Goal: Task Accomplishment & Management: Use online tool/utility

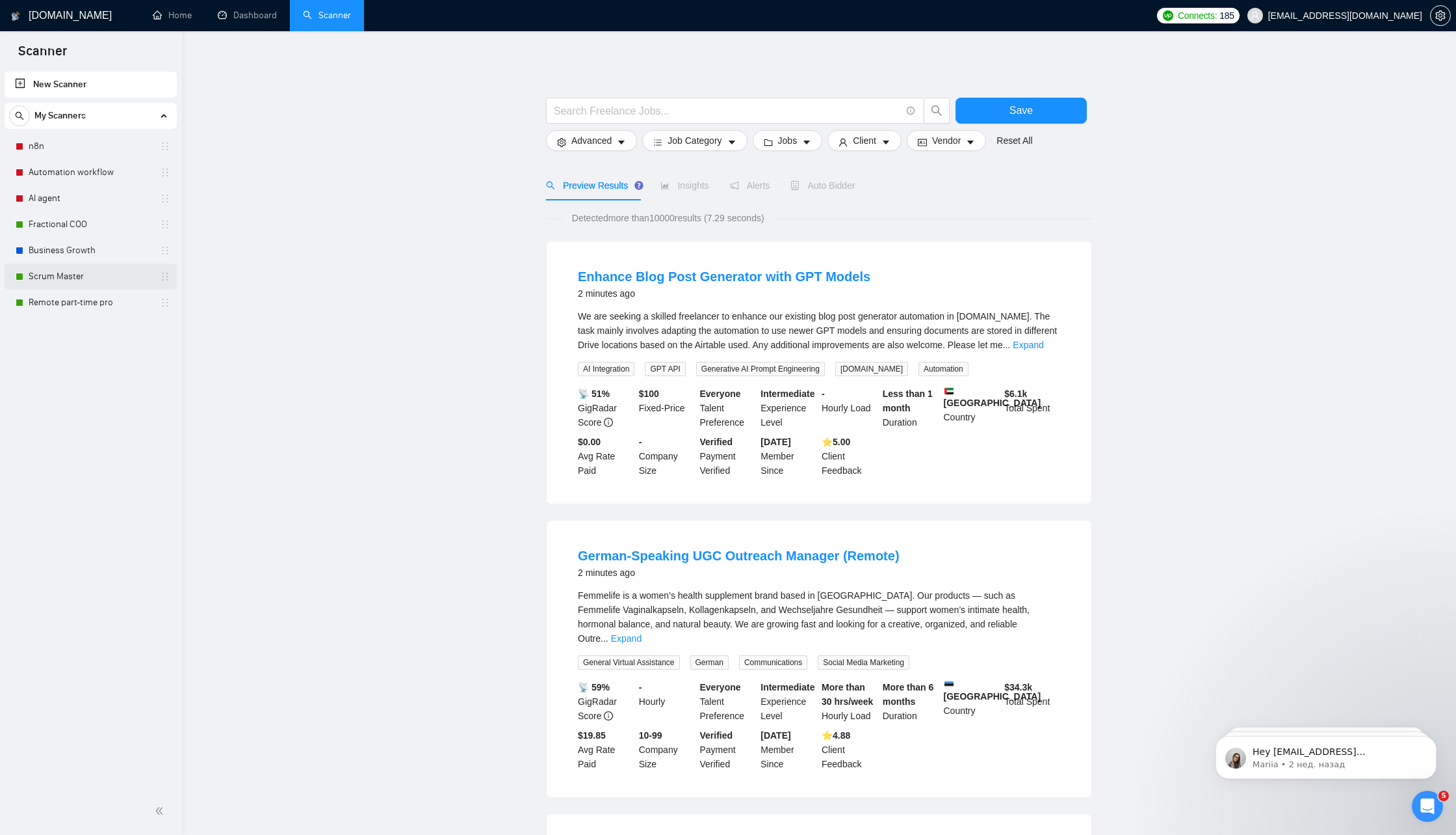
click at [116, 272] on link "Scrum Master" at bounding box center [90, 276] width 123 height 26
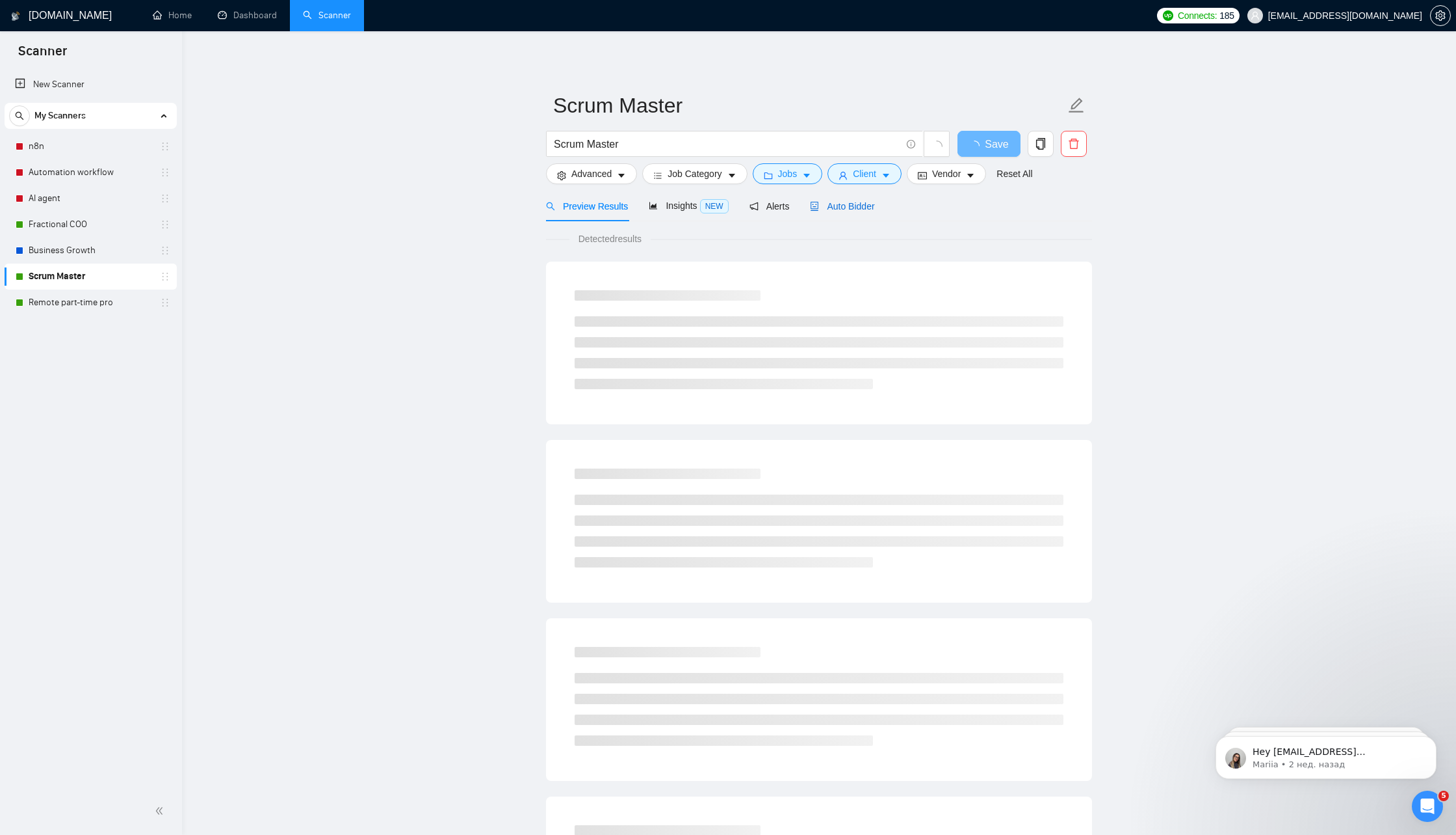
click at [858, 211] on div "Auto Bidder" at bounding box center [842, 206] width 64 height 14
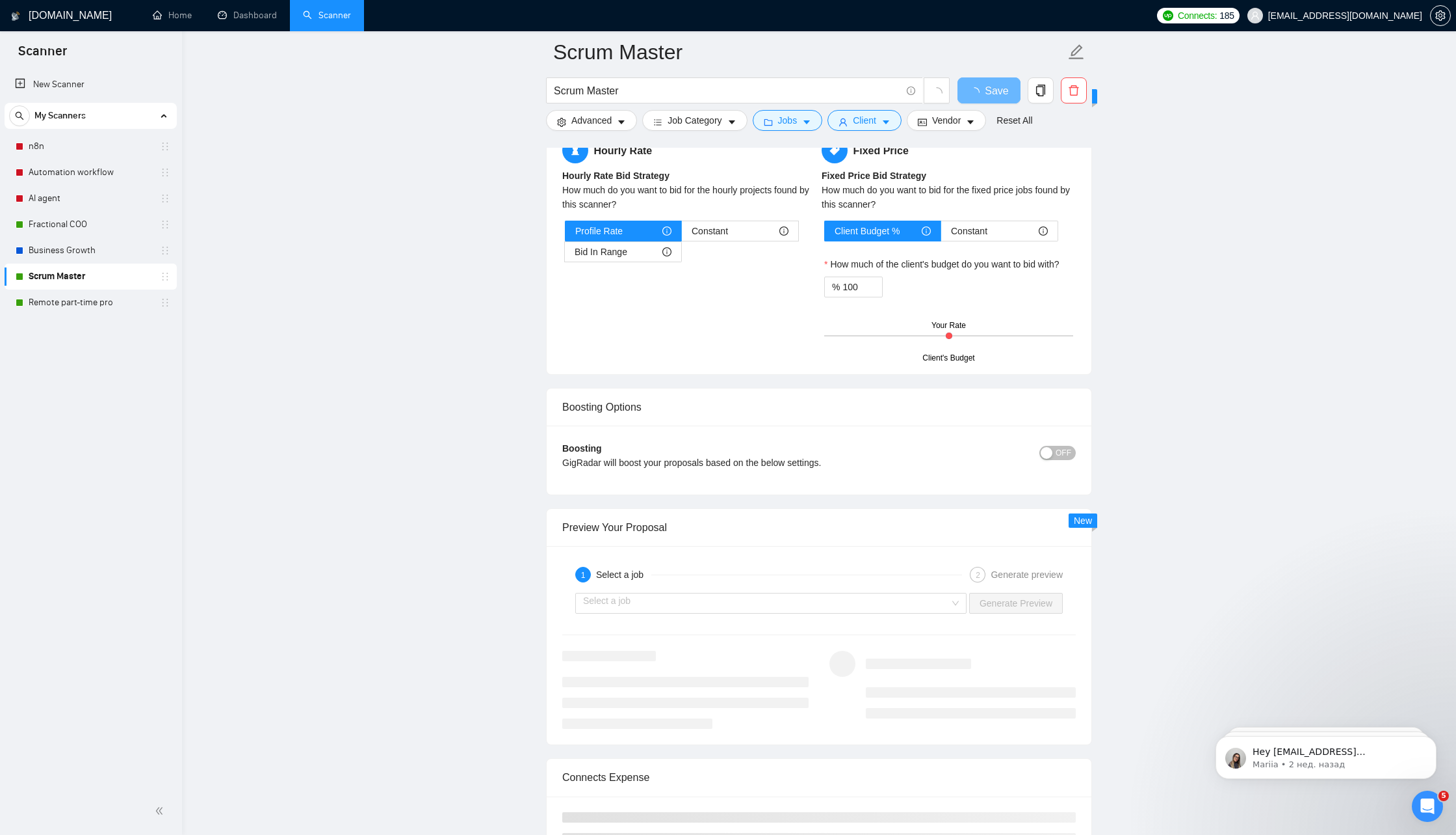
scroll to position [2124, 0]
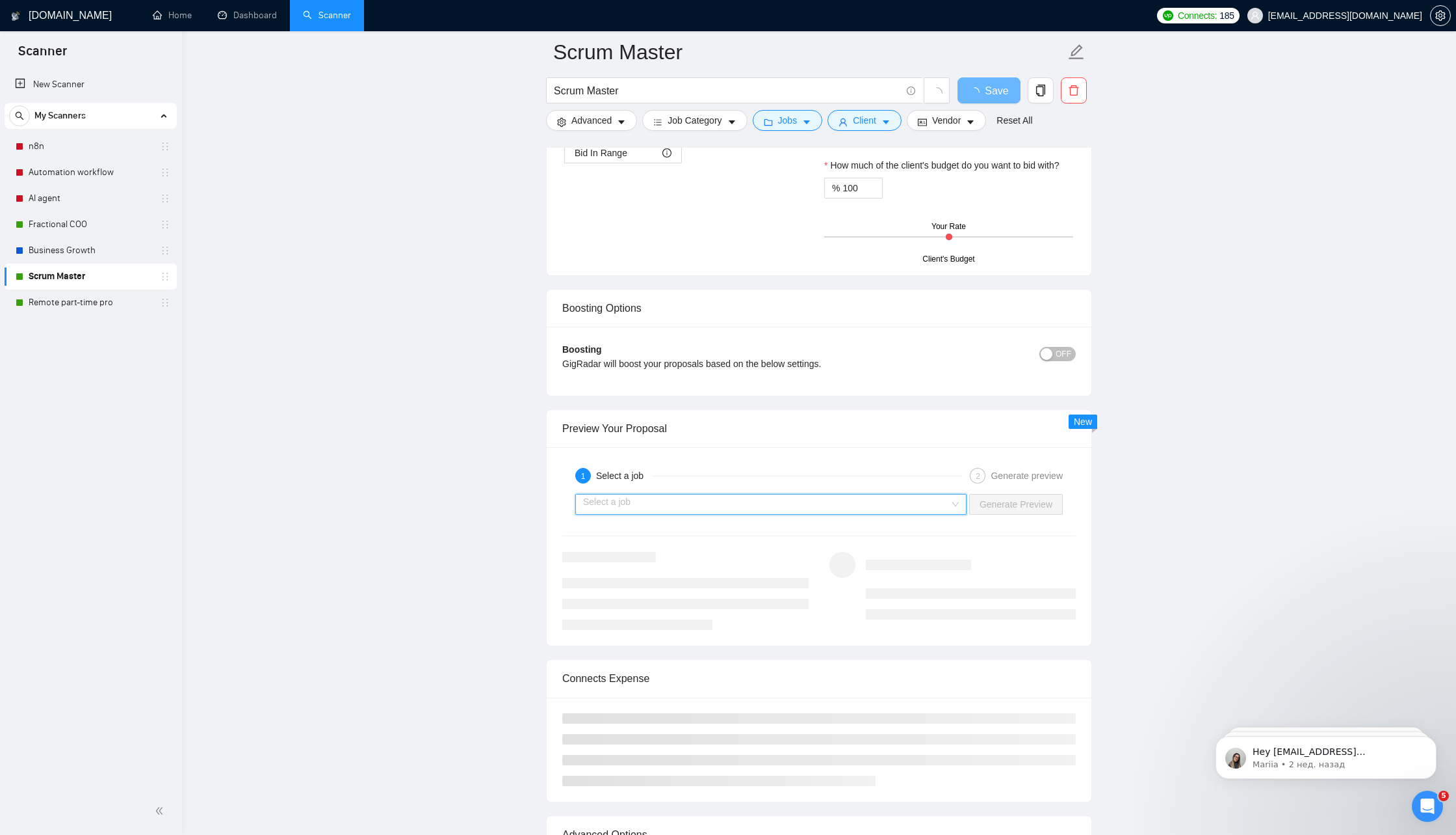
click at [733, 499] on input "search" at bounding box center [767, 503] width 367 height 19
click at [716, 499] on input "search" at bounding box center [767, 503] width 367 height 19
click at [797, 495] on input "search" at bounding box center [767, 503] width 367 height 19
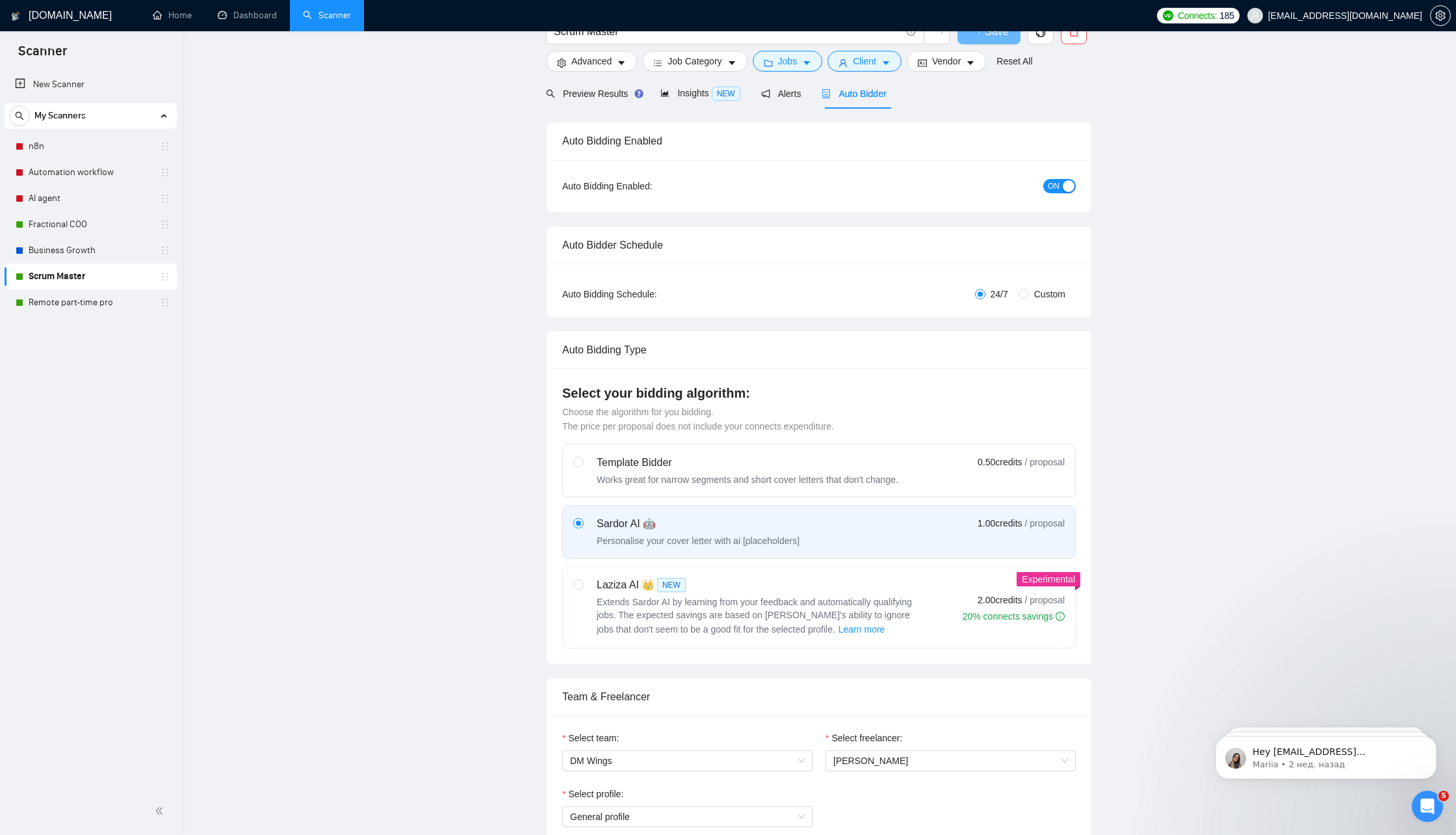
scroll to position [0, 0]
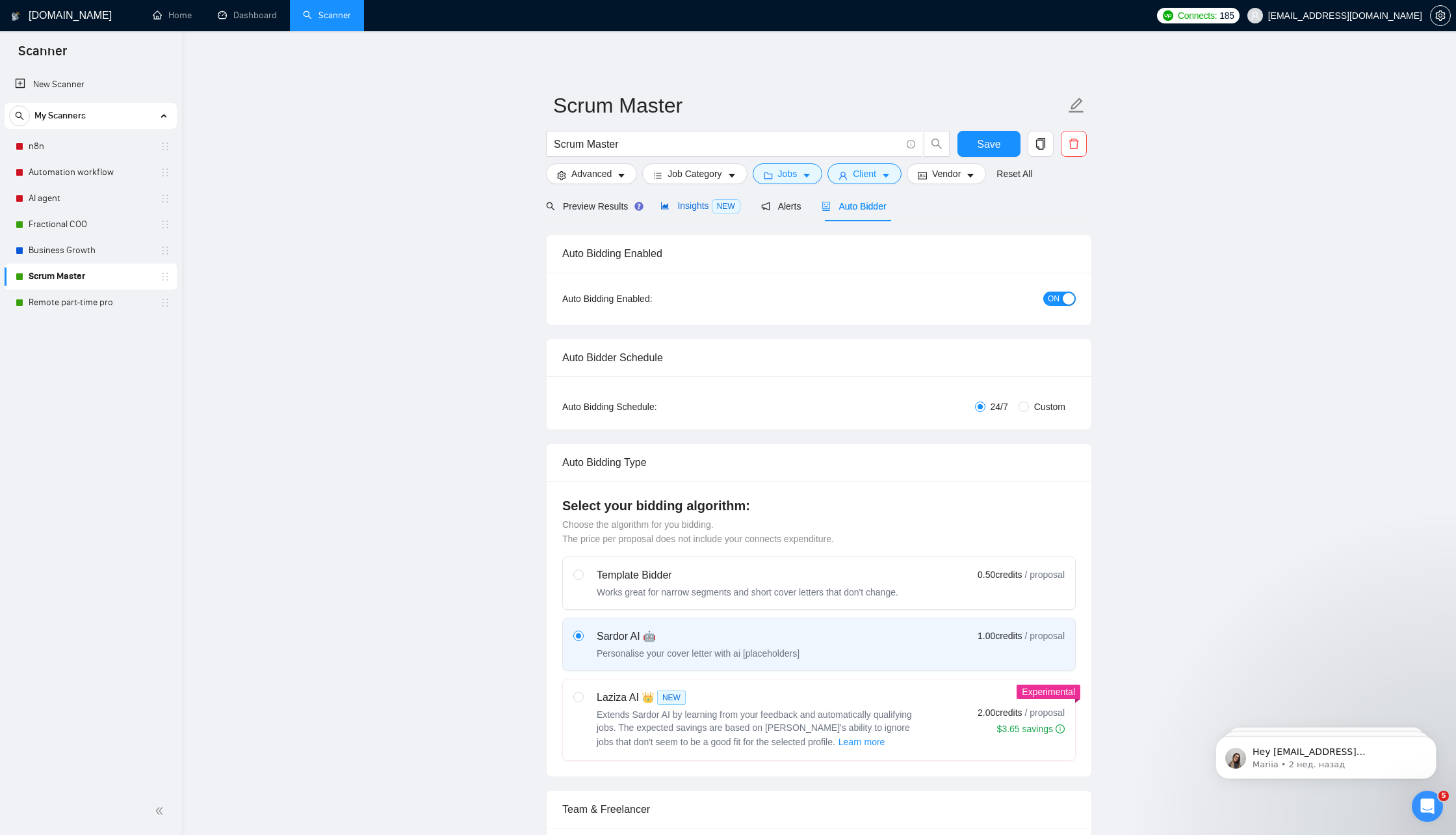
click at [703, 199] on div "Insights NEW" at bounding box center [700, 206] width 80 height 15
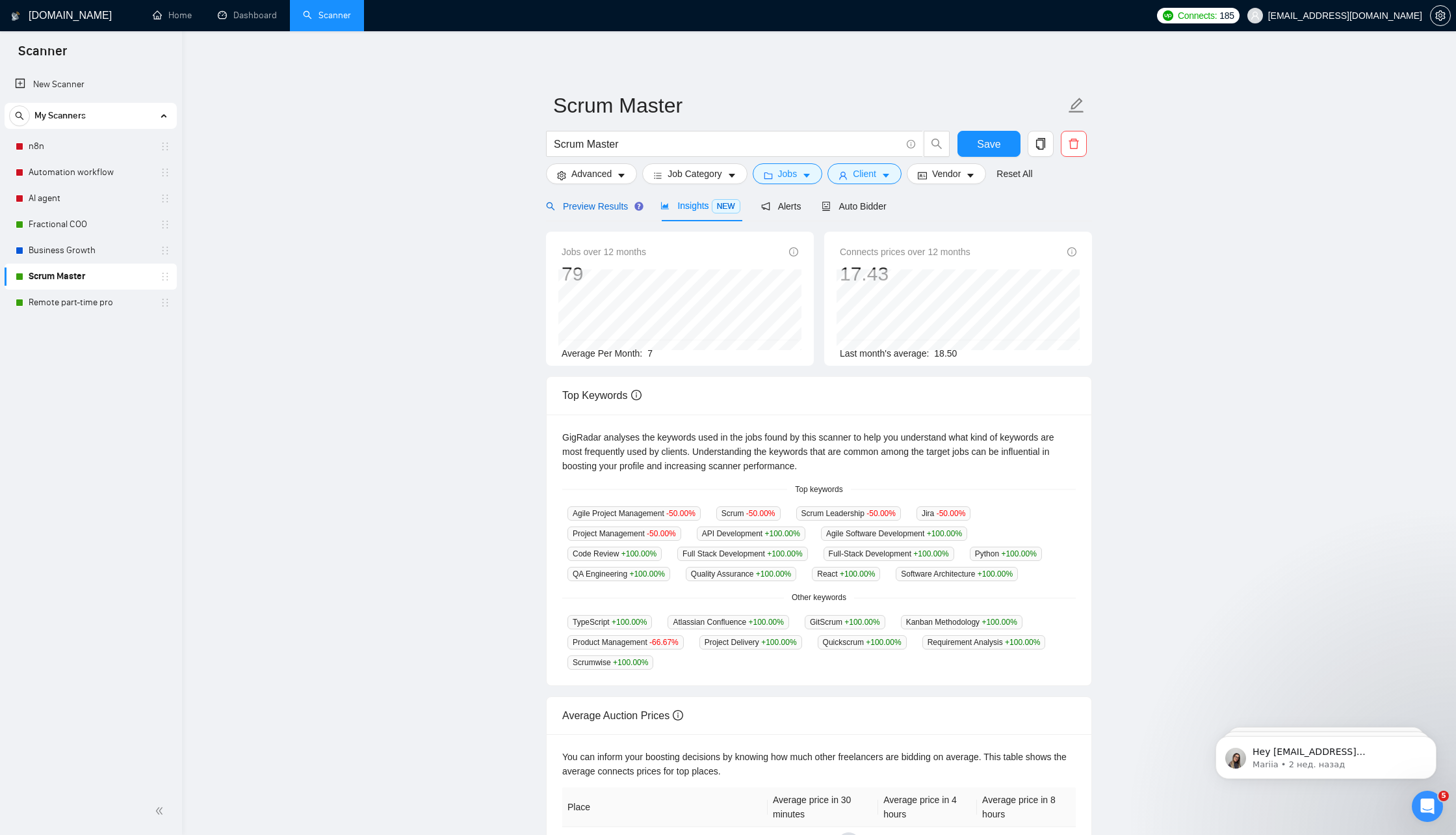
click at [618, 204] on span "Preview Results" at bounding box center [593, 206] width 94 height 10
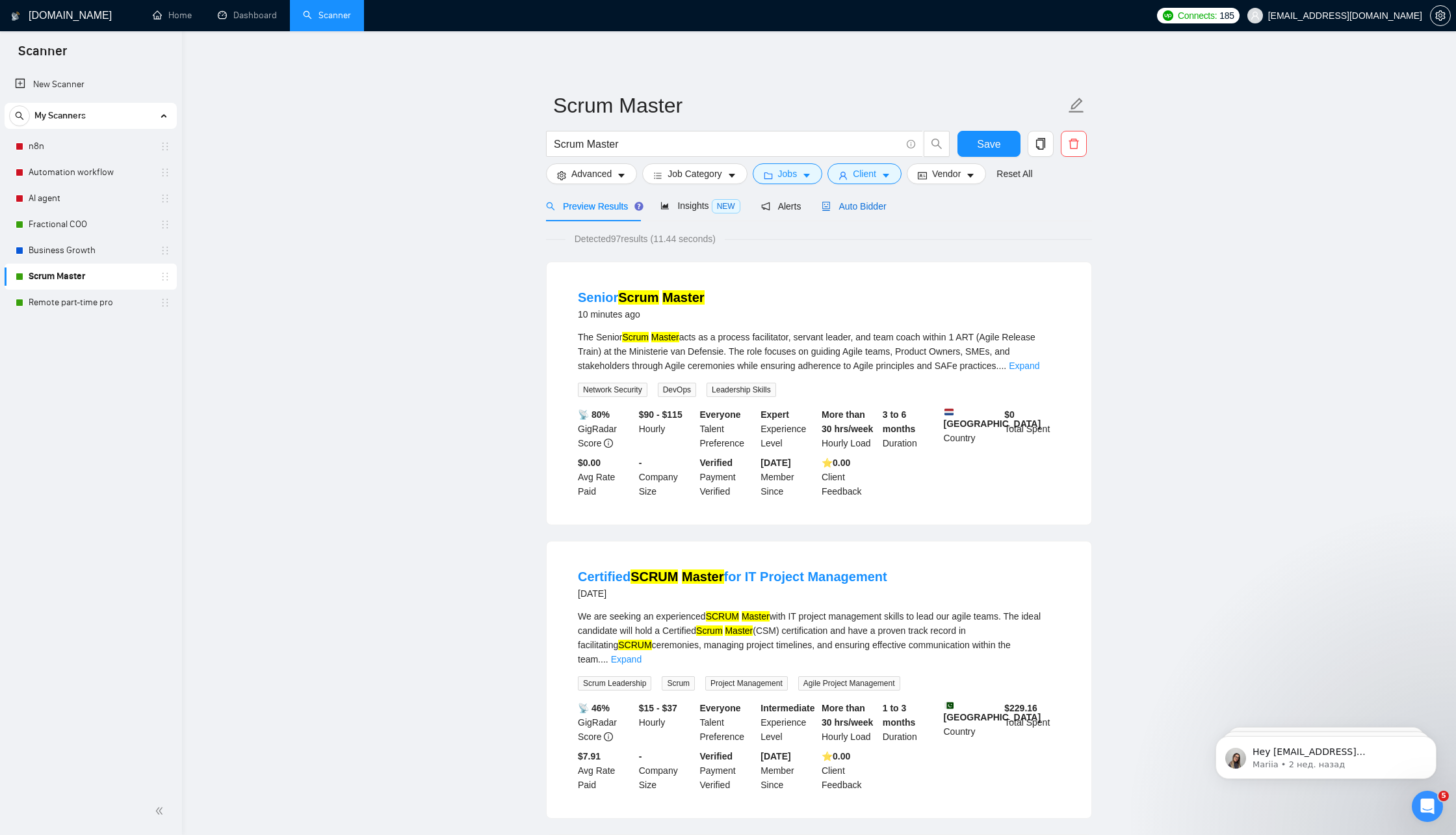
click at [862, 211] on div "Auto Bidder" at bounding box center [853, 206] width 64 height 14
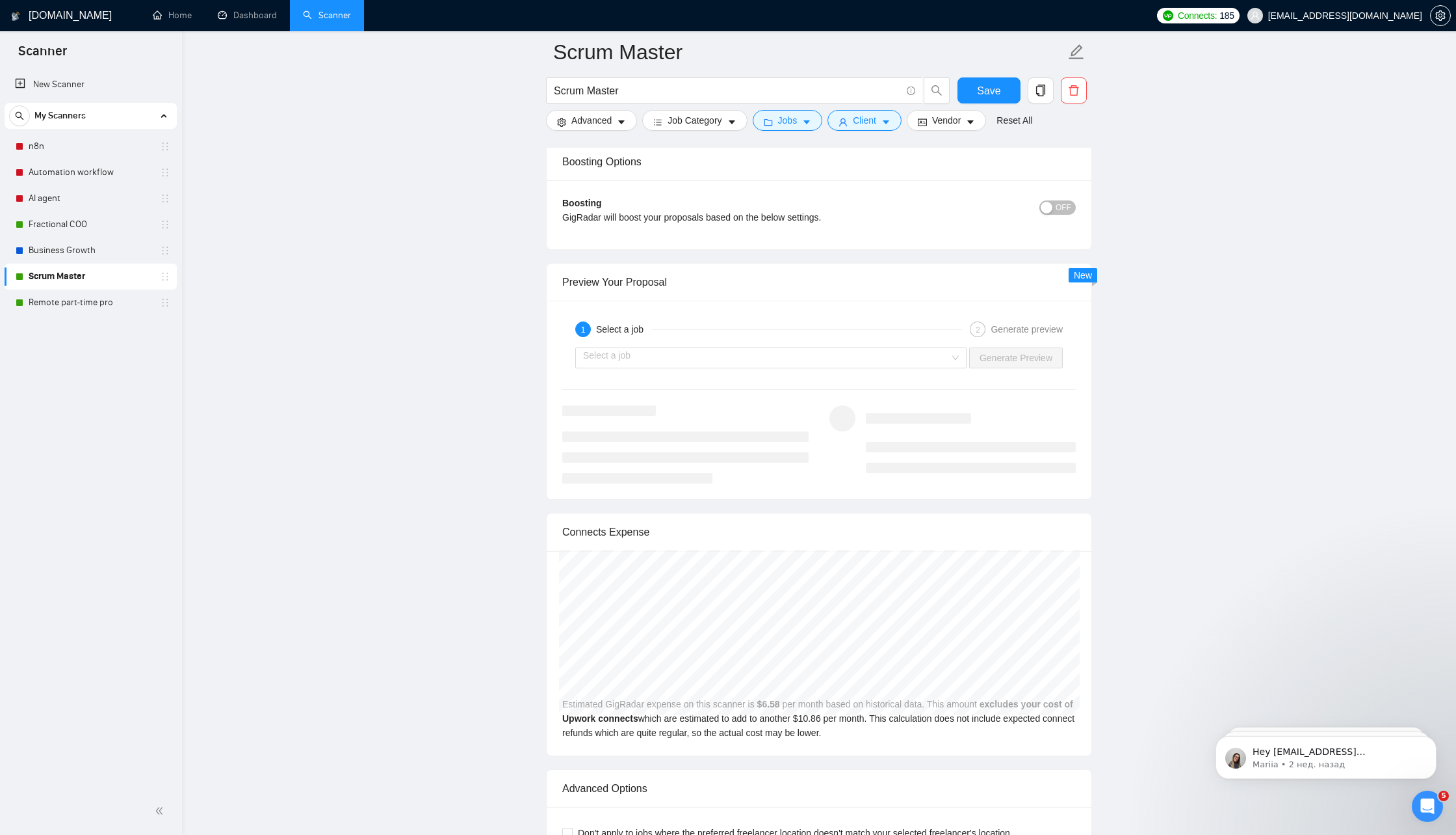
scroll to position [2209, 0]
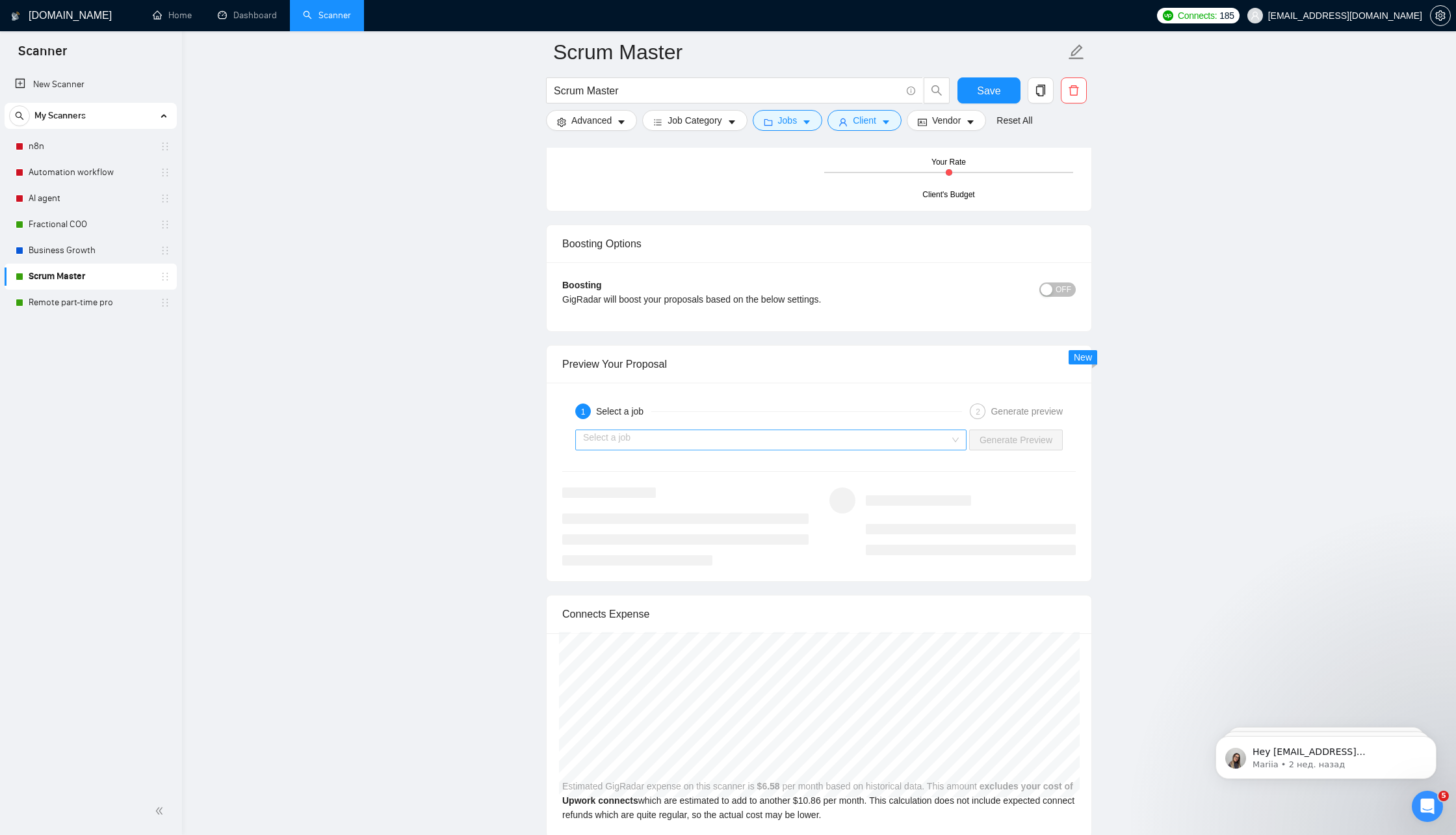
click at [775, 435] on input "search" at bounding box center [767, 439] width 367 height 19
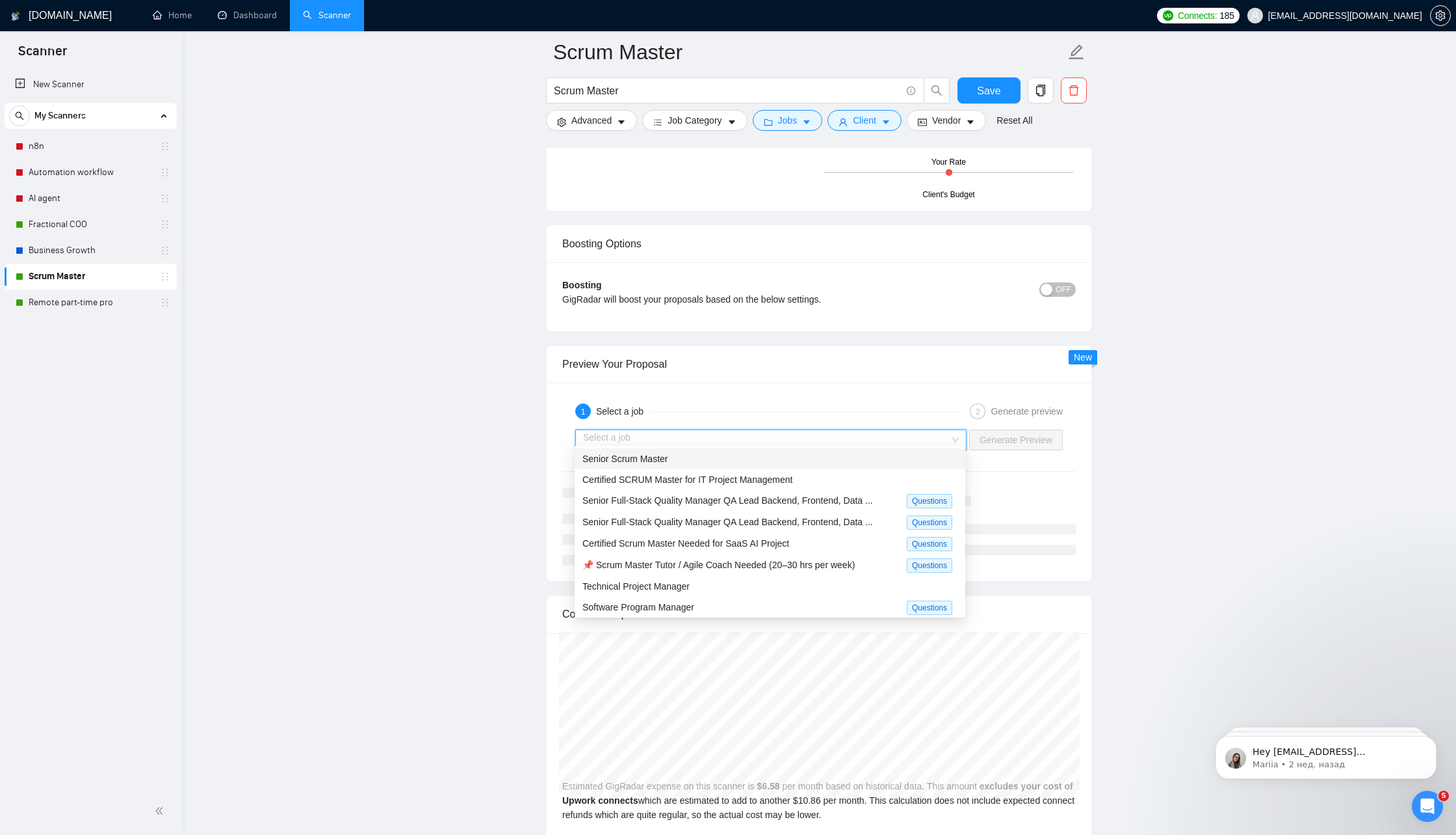
click at [770, 460] on div "Senior Scrum Master" at bounding box center [770, 458] width 375 height 14
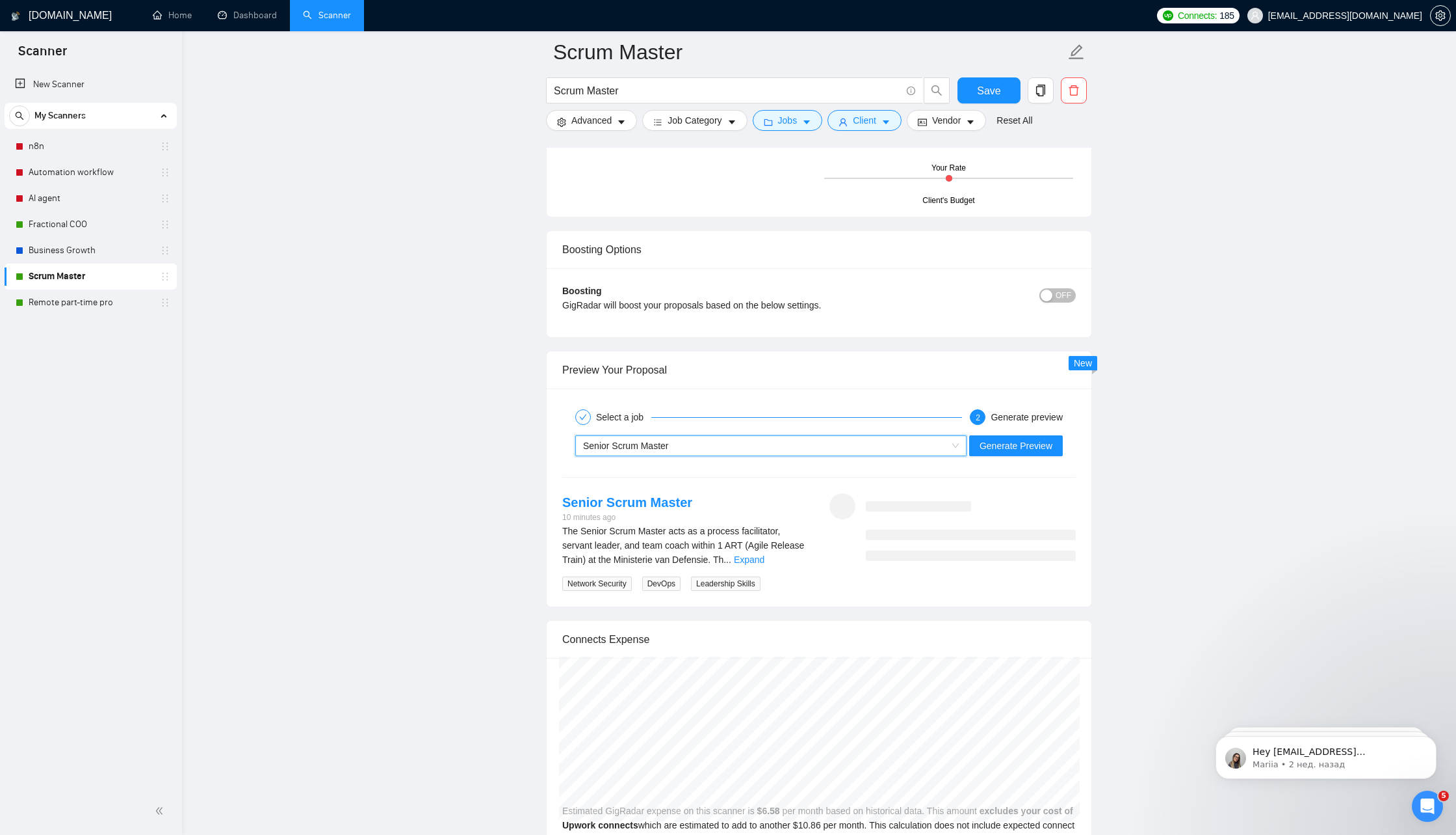
scroll to position [2211, 0]
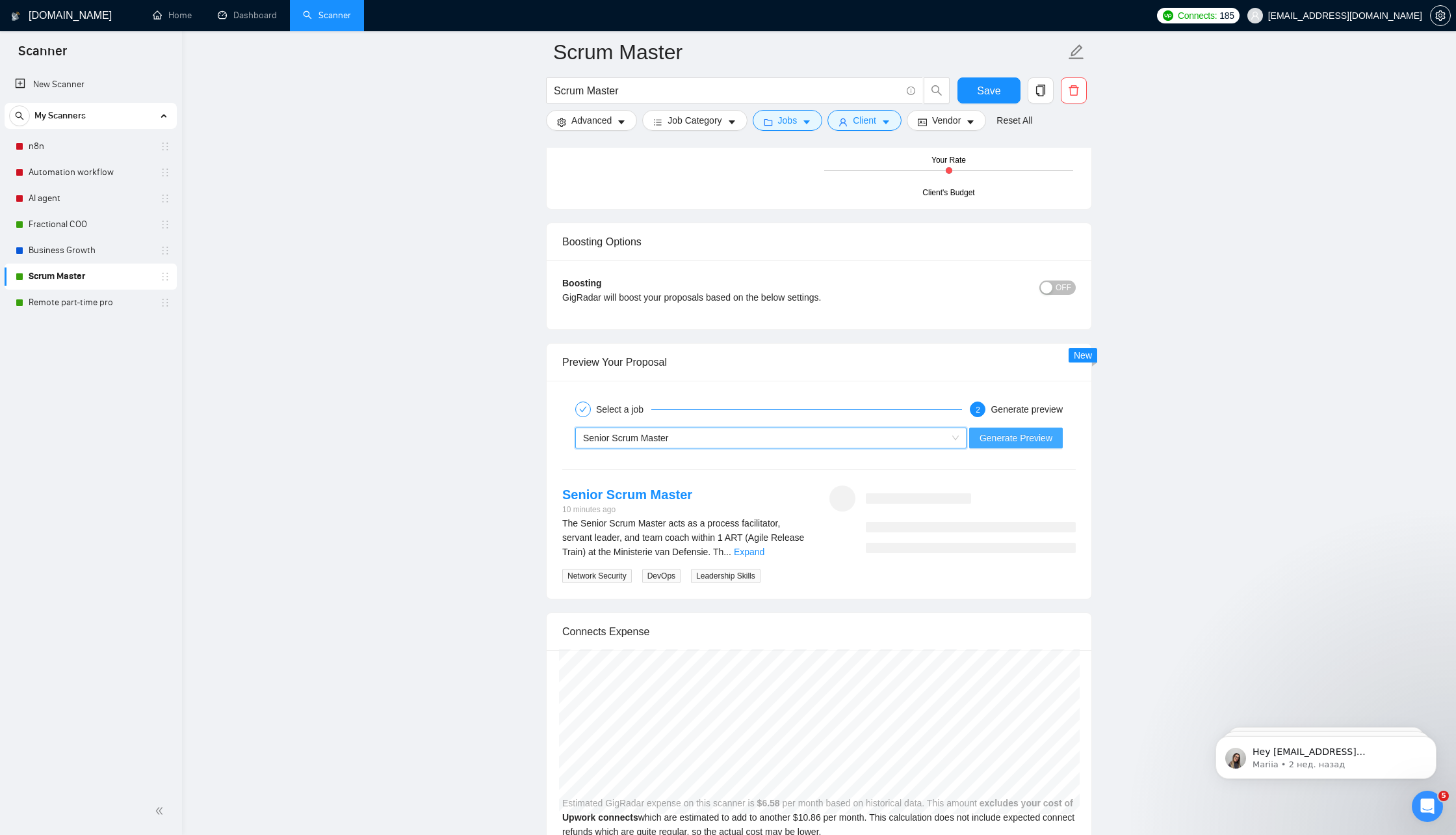
click at [1016, 431] on span "Generate Preview" at bounding box center [1016, 437] width 73 height 14
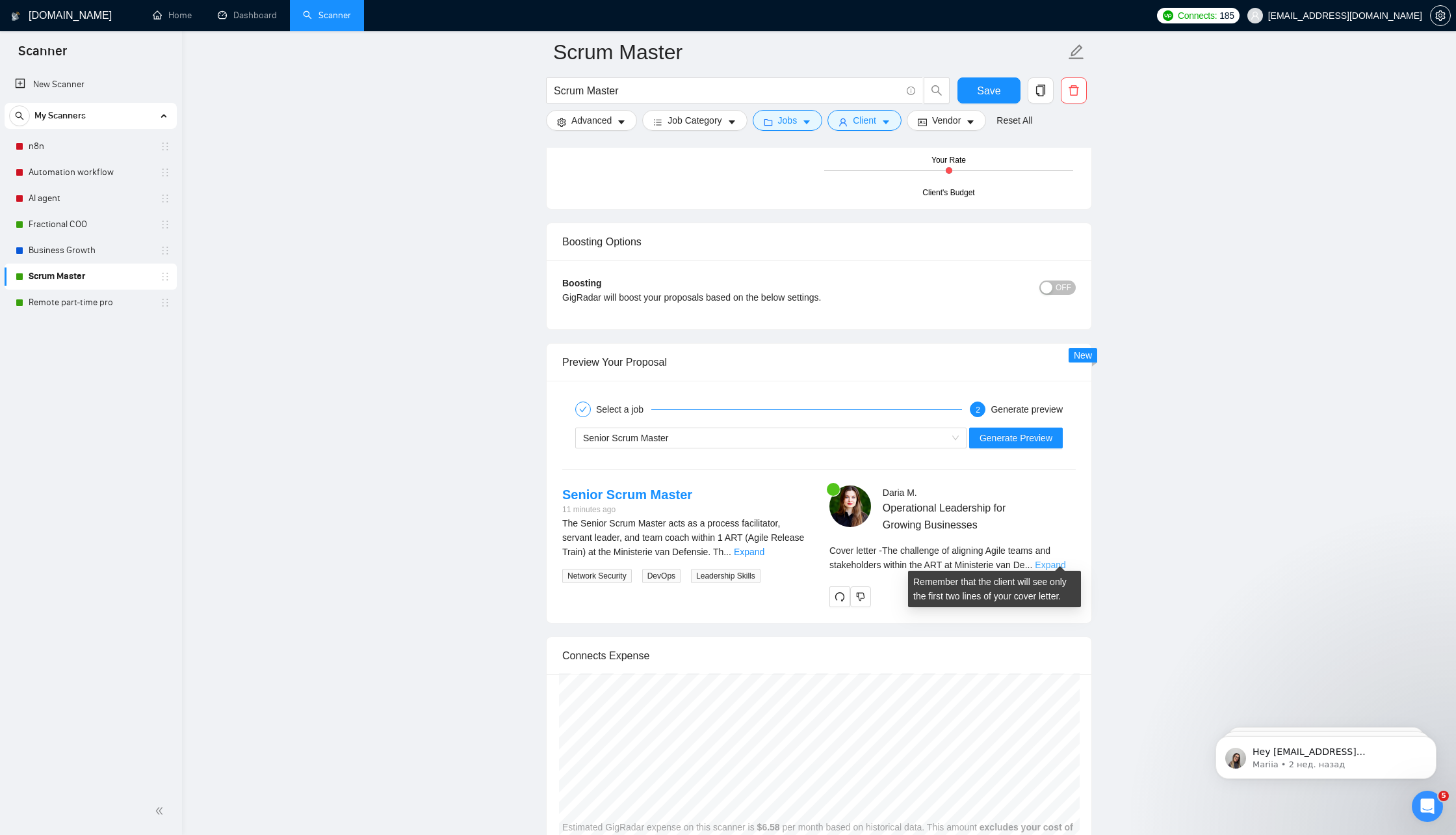
click at [1060, 560] on link "Expand" at bounding box center [1049, 564] width 31 height 10
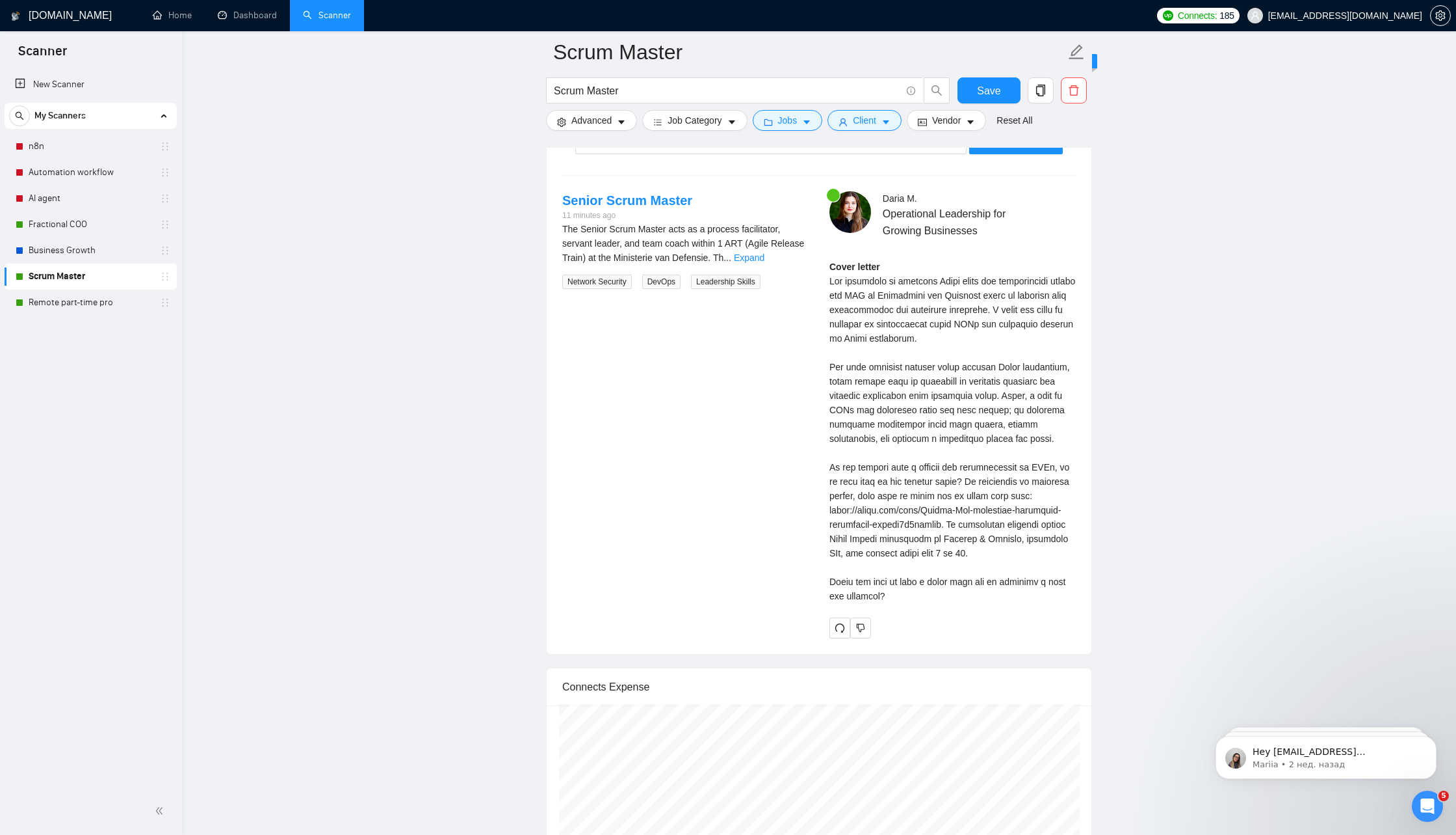
scroll to position [2499, 0]
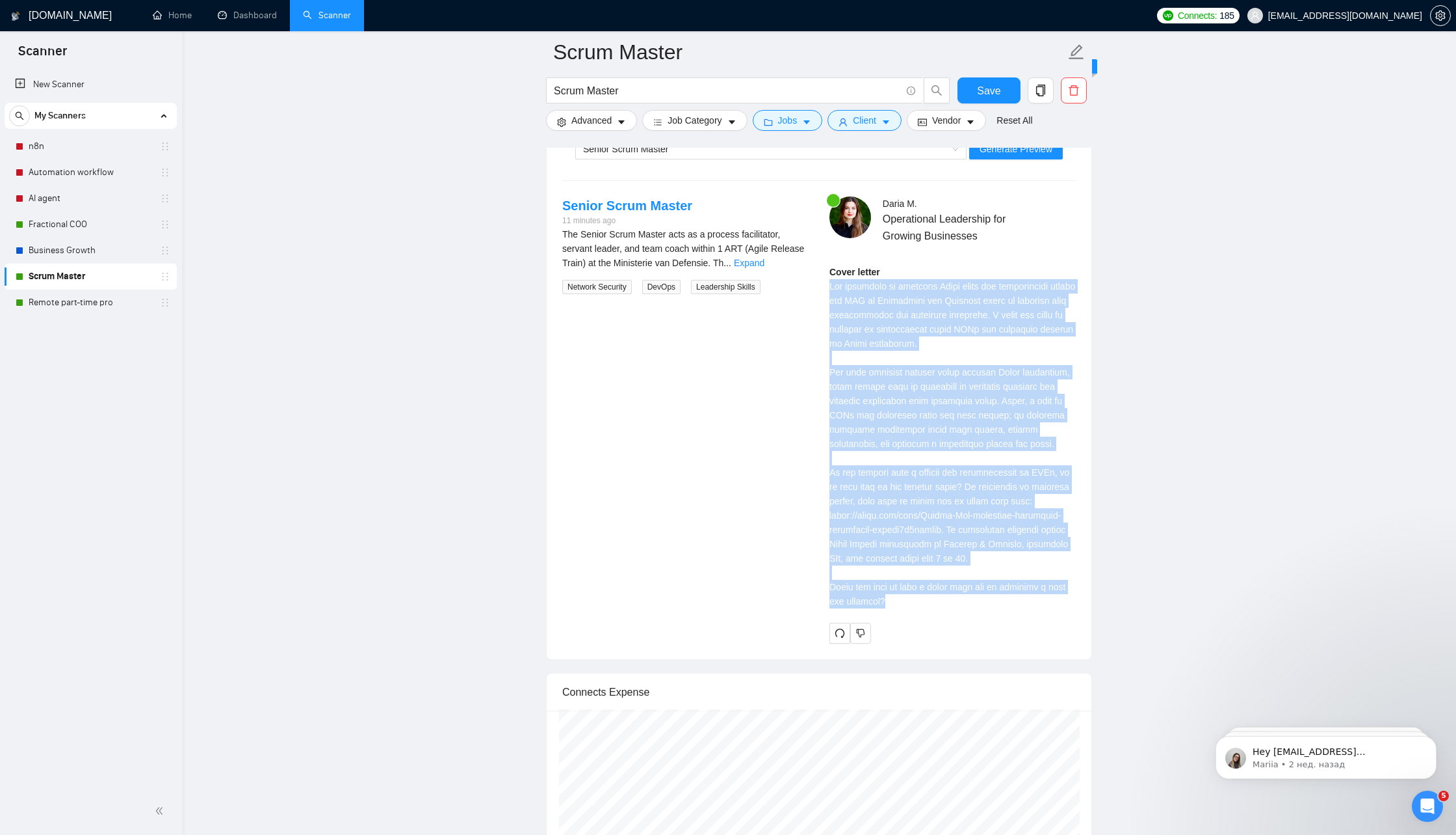
drag, startPoint x: 913, startPoint y: 589, endPoint x: 831, endPoint y: 277, distance: 322.6
click at [831, 277] on div "Cover letter" at bounding box center [953, 436] width 246 height 344
copy div "The challenge of aligning Agile teams and stakeholders within the ART at Minist…"
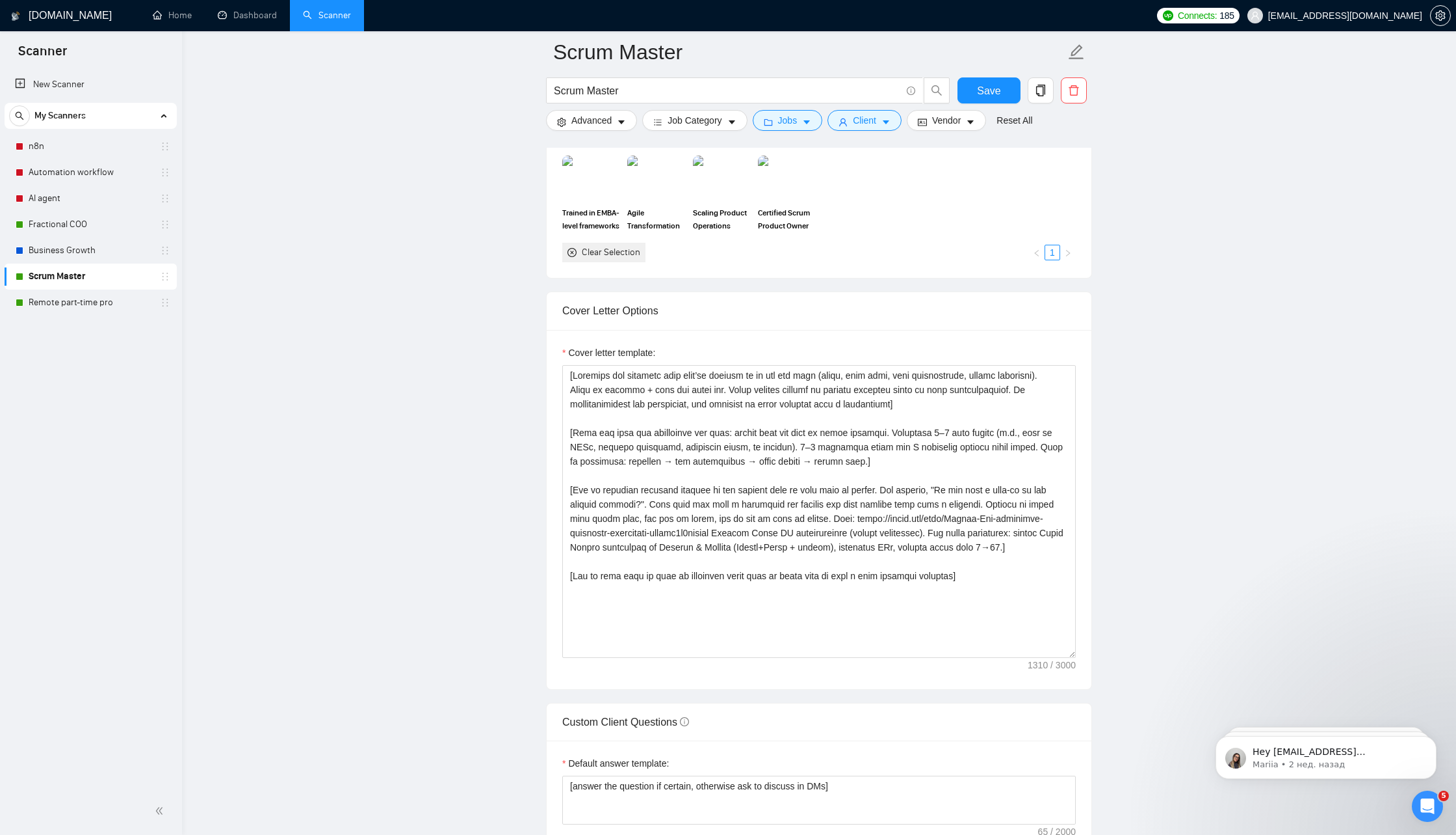
scroll to position [0, 0]
